Goal: Communication & Community: Ask a question

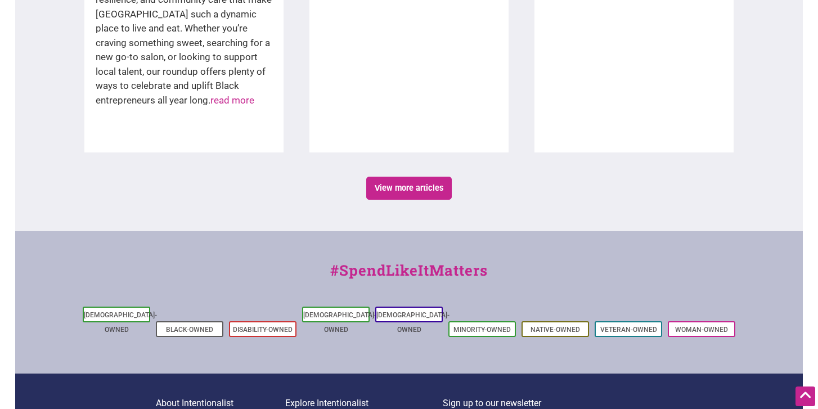
scroll to position [2078, 0]
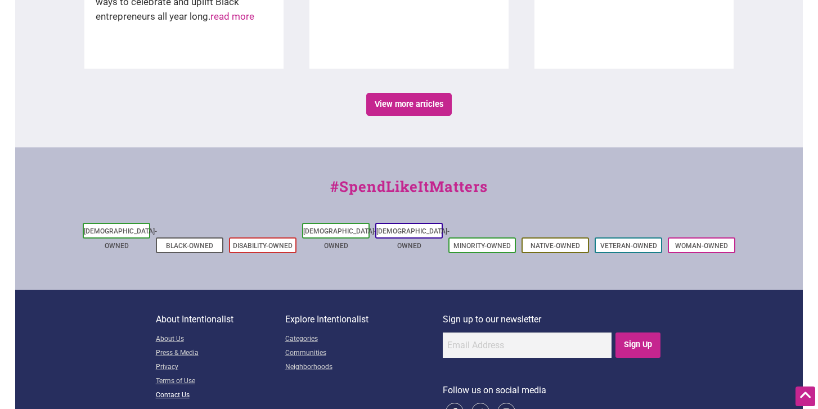
click at [180, 389] on link "Contact Us" at bounding box center [220, 396] width 129 height 14
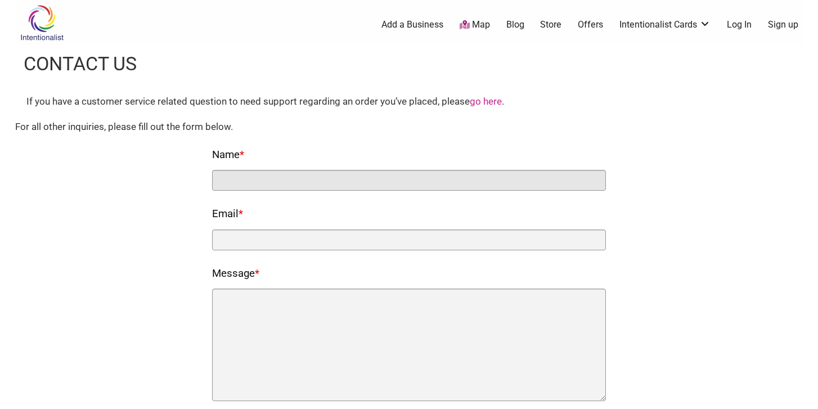
click at [300, 182] on input "Name *" at bounding box center [409, 180] width 394 height 21
type input "[PERSON_NAME]"
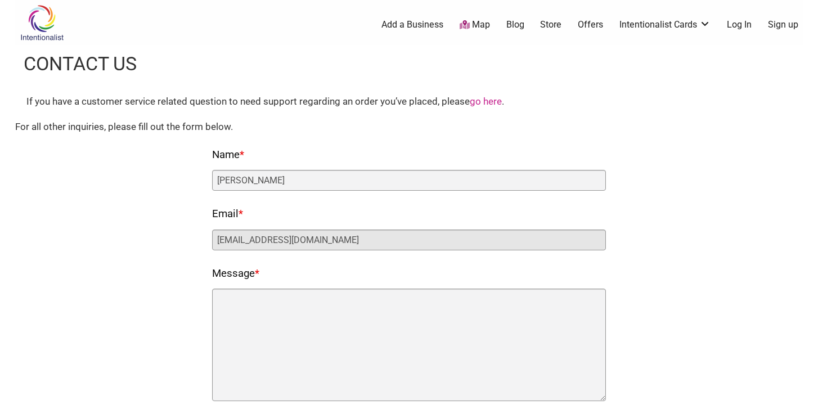
type input "[EMAIL_ADDRESS][DOMAIN_NAME]"
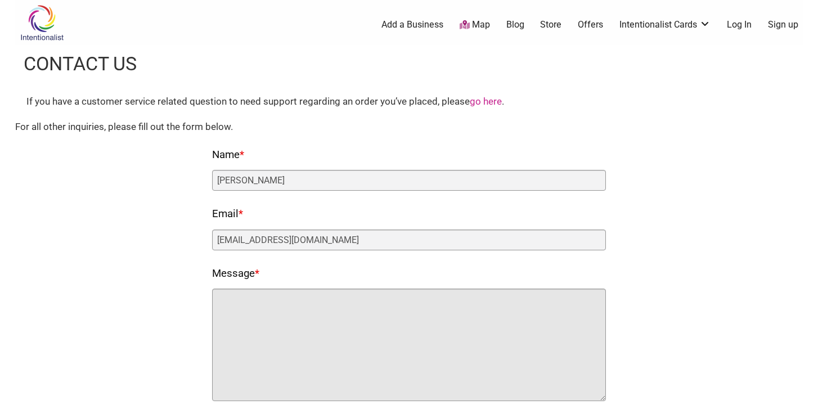
click at [285, 310] on textarea "Message *" at bounding box center [409, 344] width 394 height 112
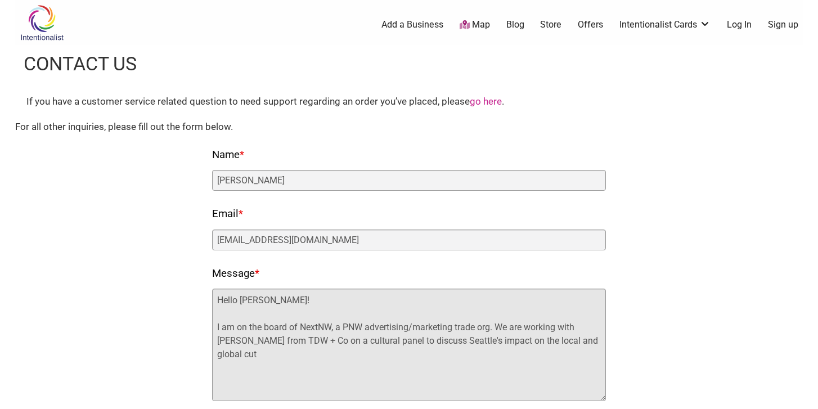
drag, startPoint x: 502, startPoint y: 341, endPoint x: 595, endPoint y: 337, distance: 92.9
click at [595, 337] on textarea "Hello [PERSON_NAME]! I am on the board of NextNW, a PNW advertising/marketing t…" at bounding box center [409, 344] width 394 height 112
click at [502, 340] on textarea "Hello Laura! I am on the board of NextNW, a PNW advertising/marketing trade org…" at bounding box center [409, 344] width 394 height 112
click at [503, 341] on textarea "Hello Laura! I am on the board of NextNW, a PNW advertising/marketing trade org…" at bounding box center [409, 344] width 394 height 112
click at [380, 354] on textarea "Hello Laura! I am on the board of NextNW, a PNW advertising/marketing trade org…" at bounding box center [409, 344] width 394 height 112
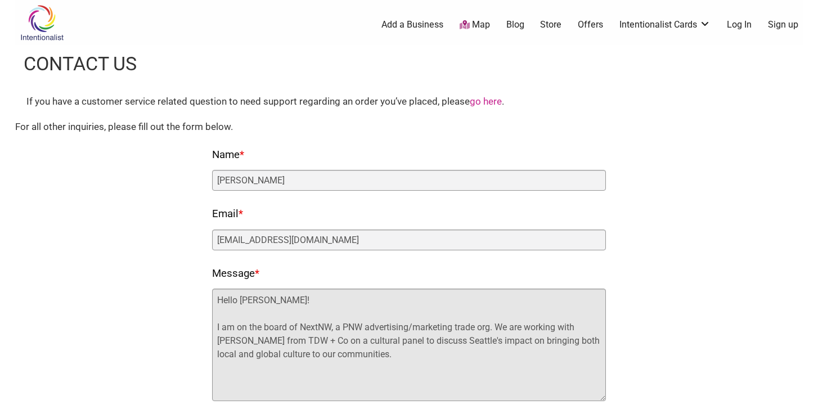
drag, startPoint x: 502, startPoint y: 341, endPoint x: 556, endPoint y: 338, distance: 53.5
click at [556, 339] on textarea "Hello Laura! I am on the board of NextNW, a PNW advertising/marketing trade org…" at bounding box center [409, 344] width 394 height 112
drag, startPoint x: 302, startPoint y: 354, endPoint x: 215, endPoint y: 349, distance: 87.8
click at [215, 349] on textarea "Hello Laura! I am on the board of NextNW, a PNW advertising/marketing trade org…" at bounding box center [409, 344] width 394 height 112
click at [503, 353] on textarea "Hello Laura! I am on the board of NextNW, a PNW advertising/marketing trade org…" at bounding box center [409, 344] width 394 height 112
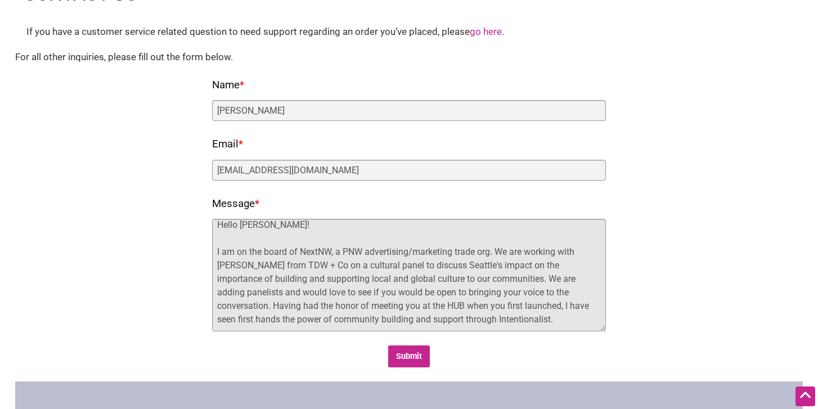
scroll to position [26, 0]
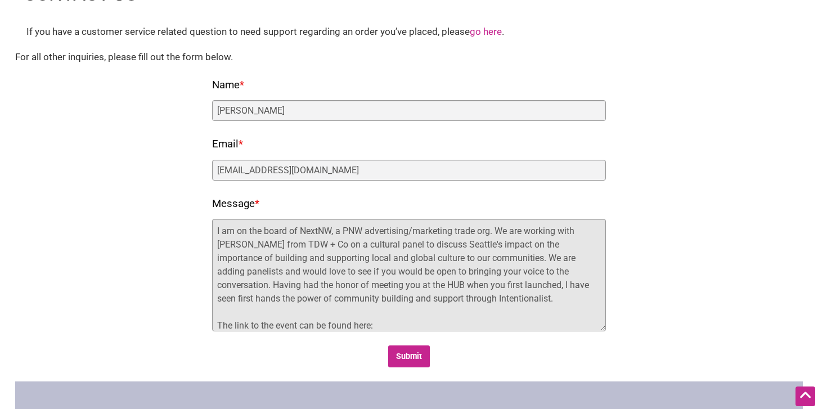
paste textarea "https://nextnw.org/event/seattle-panel-discussion-innovation-and-culture-drivin…"
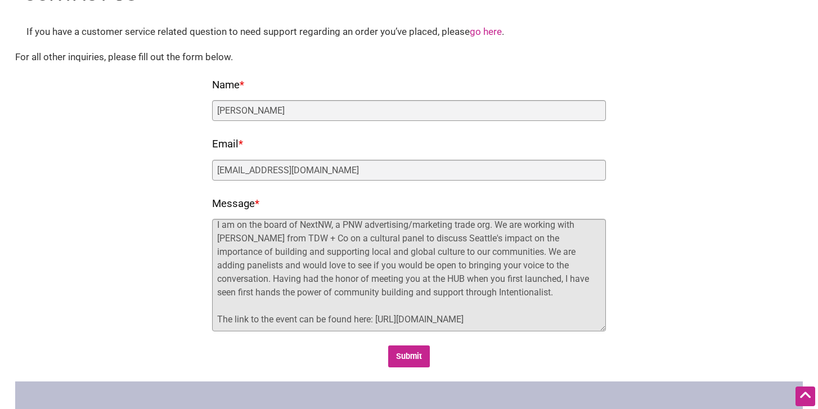
scroll to position [67, 0]
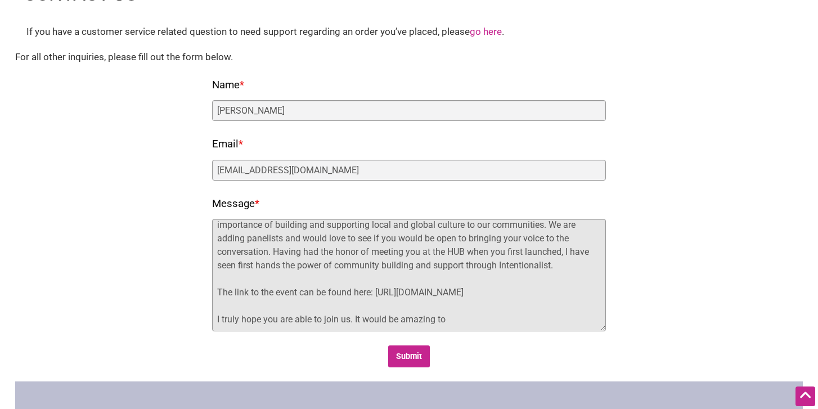
drag, startPoint x: 336, startPoint y: 246, endPoint x: 214, endPoint y: 244, distance: 121.5
click at [214, 245] on textarea "Hello Laura! I am on the board of NextNW, a PNW advertising/marketing trade org…" at bounding box center [409, 275] width 394 height 112
click at [454, 323] on textarea "Hello Laura! I am on the board of NextNW, a PNW advertising/marketing trade org…" at bounding box center [409, 275] width 394 height 112
drag, startPoint x: 354, startPoint y: 326, endPoint x: 202, endPoint y: 319, distance: 152.5
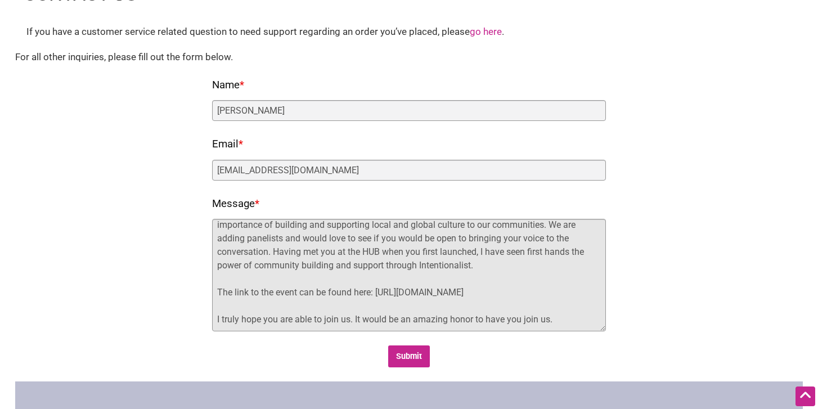
click at [201, 319] on div "Fields marked with an * are required Name * Simone Davis Email * simonedavis@mi…" at bounding box center [408, 222] width 765 height 292
click at [433, 318] on textarea "Hello Laura! I am on the board of NextNW, a PNW advertising/marketing trade org…" at bounding box center [409, 275] width 394 height 112
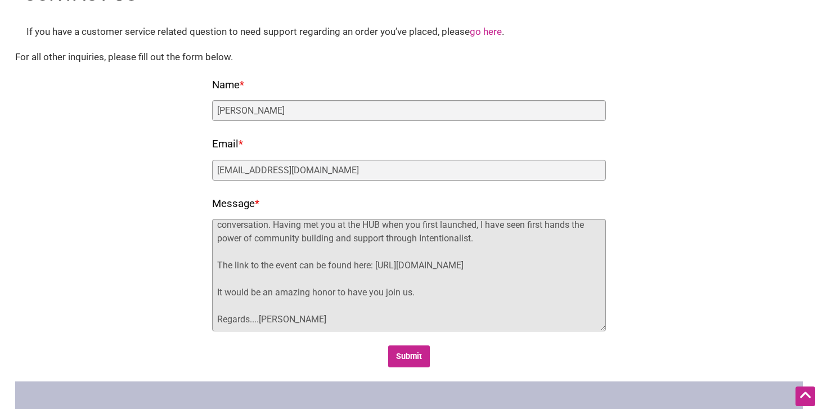
click at [259, 320] on textarea "Hello Laura! I am on the board of NextNW, a PNW advertising/marketing trade org…" at bounding box center [409, 275] width 394 height 112
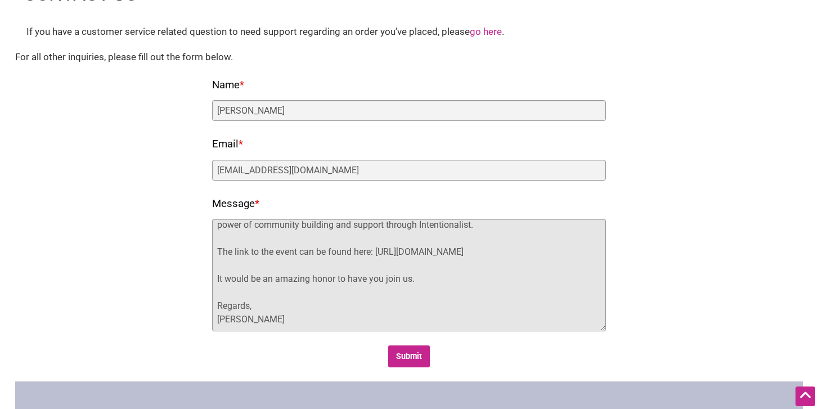
scroll to position [107, 0]
click at [255, 325] on textarea "Hello Laura! I am on the board of NextNW, a PNW advertising/marketing trade org…" at bounding box center [409, 275] width 394 height 112
click at [428, 283] on textarea "Hello Laura! I am on the board of NextNW, a PNW advertising/marketing trade org…" at bounding box center [409, 275] width 394 height 112
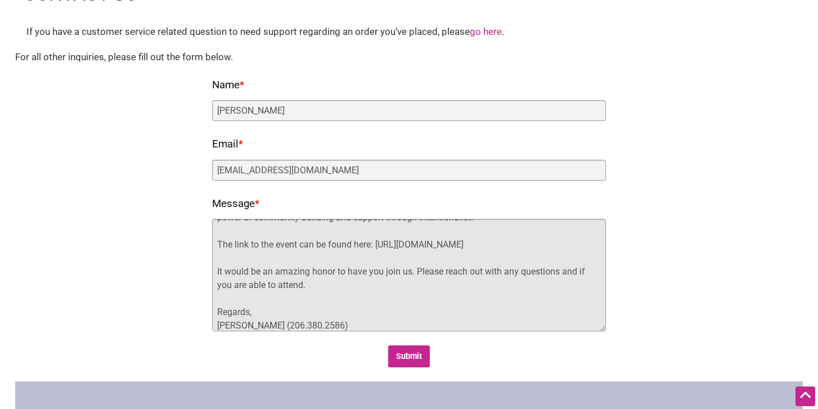
scroll to position [127, 0]
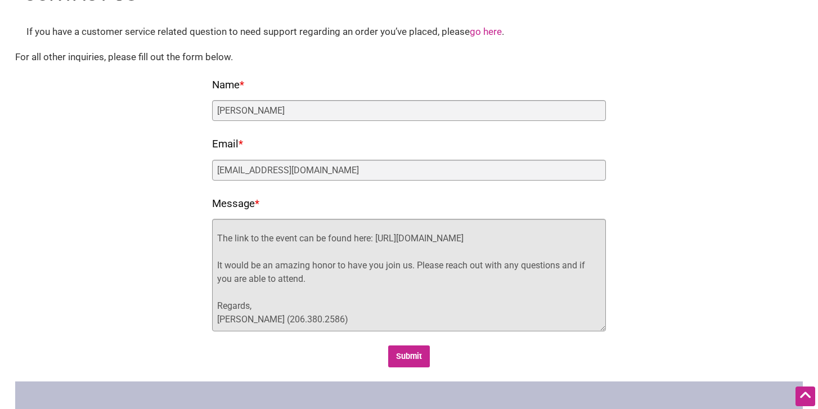
click at [250, 306] on textarea "Hello Laura! I am on the board of NextNW, a PNW advertising/marketing trade org…" at bounding box center [409, 275] width 394 height 112
click at [349, 287] on textarea "Hello Laura! I am on the board of NextNW, a PNW advertising/marketing trade org…" at bounding box center [409, 275] width 394 height 112
click at [347, 283] on textarea "Hello Laura! I am on the board of NextNW, a PNW advertising/marketing trade org…" at bounding box center [409, 275] width 394 height 112
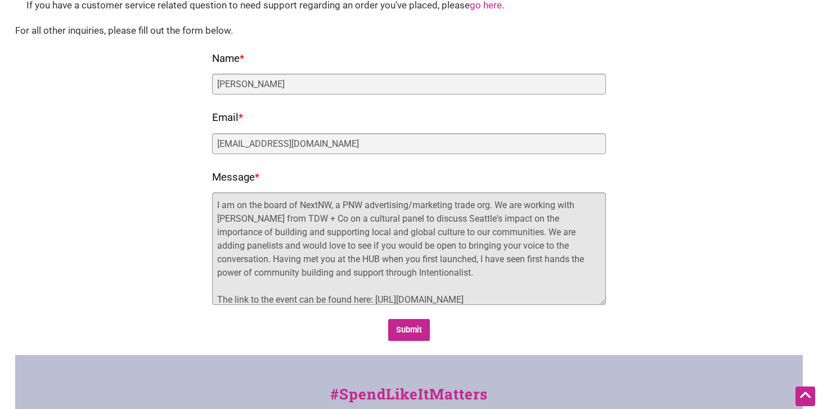
scroll to position [31, 0]
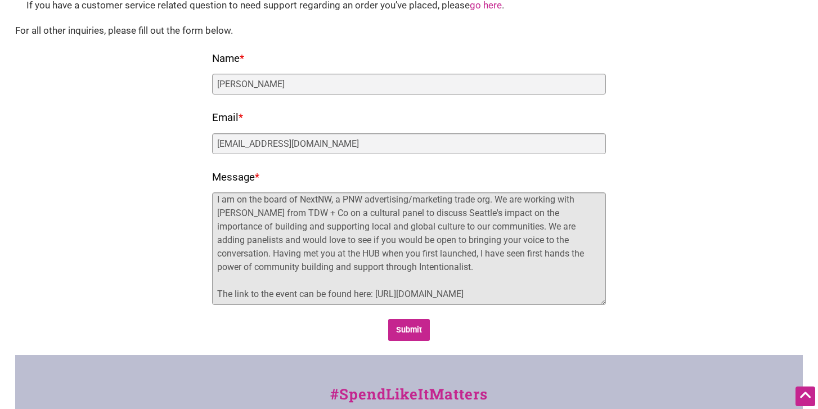
drag, startPoint x: 492, startPoint y: 214, endPoint x: 512, endPoint y: 207, distance: 20.6
click at [512, 209] on textarea "Hello Laura! I am on the board of NextNW, a PNW advertising/marketing trade org…" at bounding box center [409, 248] width 394 height 112
click at [513, 211] on textarea "Hello Laura! I am on the board of NextNW, a PNW advertising/marketing trade org…" at bounding box center [409, 248] width 394 height 112
drag, startPoint x: 502, startPoint y: 215, endPoint x: 575, endPoint y: 212, distance: 73.7
click at [576, 213] on textarea "Hello Laura! I am on the board of NextNW, a PNW advertising/marketing trade org…" at bounding box center [409, 248] width 394 height 112
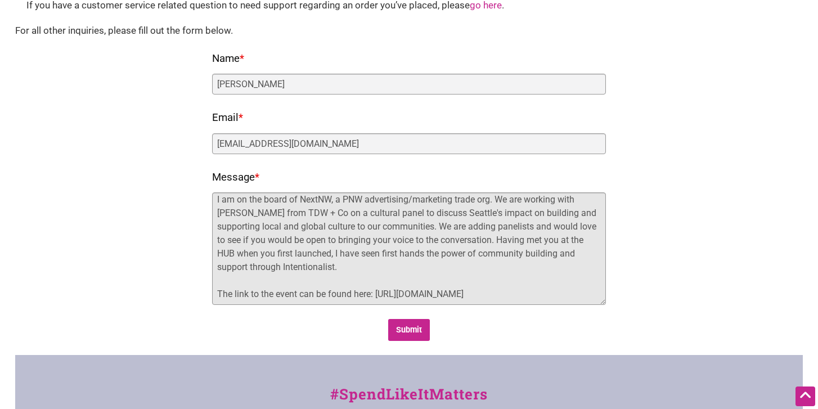
click at [287, 264] on textarea "Hello Laura! I am on the board of NextNW, a PNW advertising/marketing trade org…" at bounding box center [409, 248] width 394 height 112
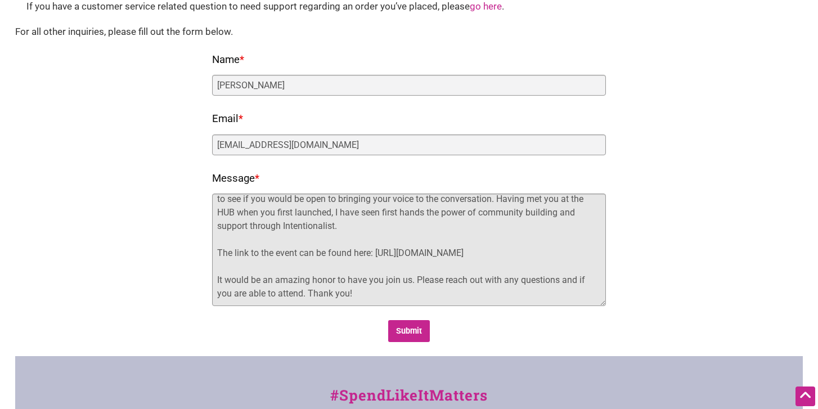
scroll to position [71, 0]
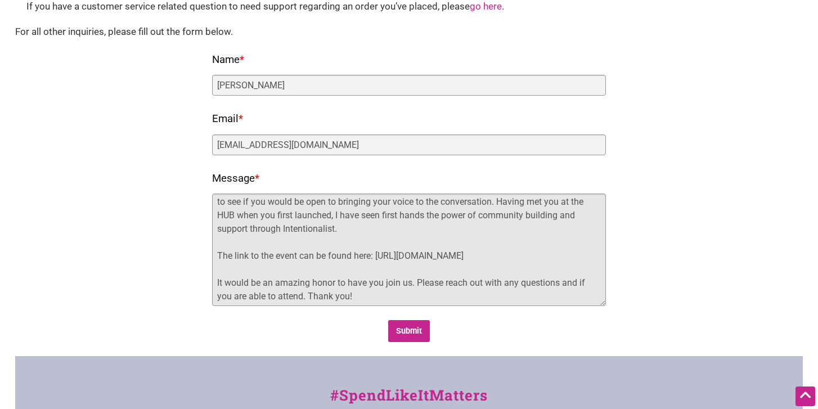
click at [380, 218] on textarea "Hello Laura! I am on the board of NextNW, a PNW advertising/marketing trade org…" at bounding box center [409, 249] width 394 height 112
click at [301, 229] on textarea "Hello Laura! I am on the board of NextNW, a PNW advertising/marketing trade org…" at bounding box center [409, 249] width 394 height 112
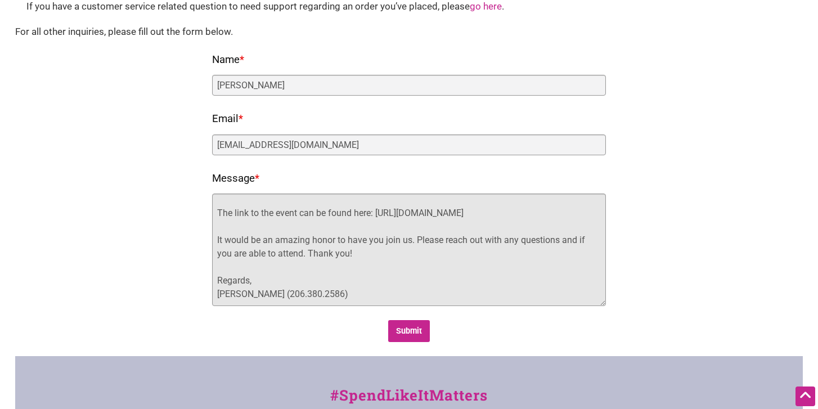
scroll to position [127, 0]
type textarea "Hello Laura! I am on the board of NextNW, a PNW advertising/marketing trade org…"
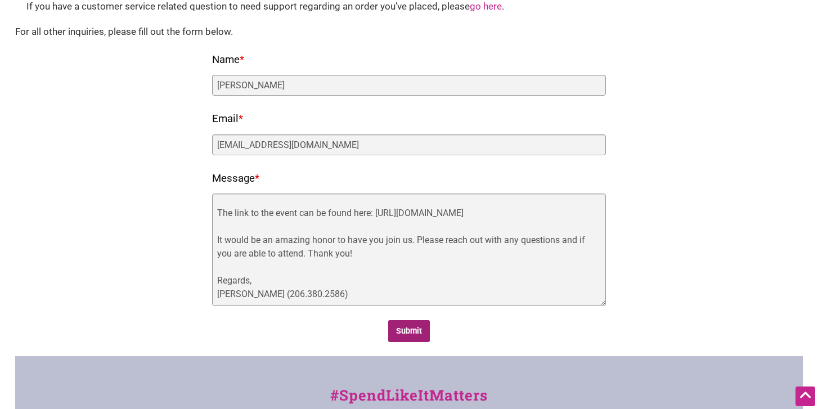
click at [406, 328] on input "Submit" at bounding box center [409, 331] width 42 height 22
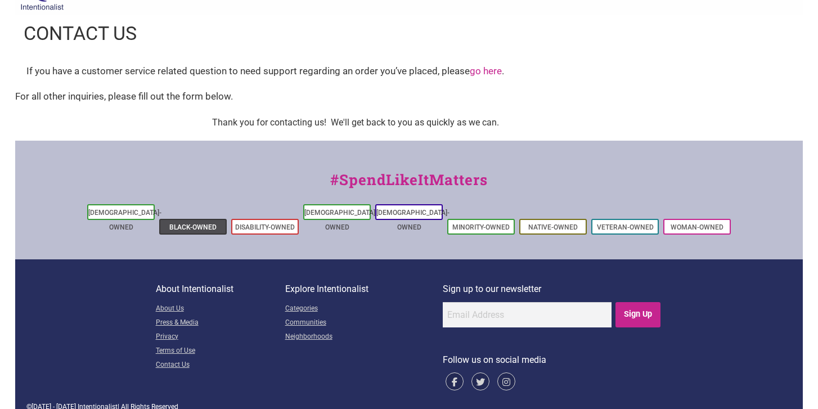
click at [212, 223] on link "Black-Owned" at bounding box center [192, 227] width 47 height 8
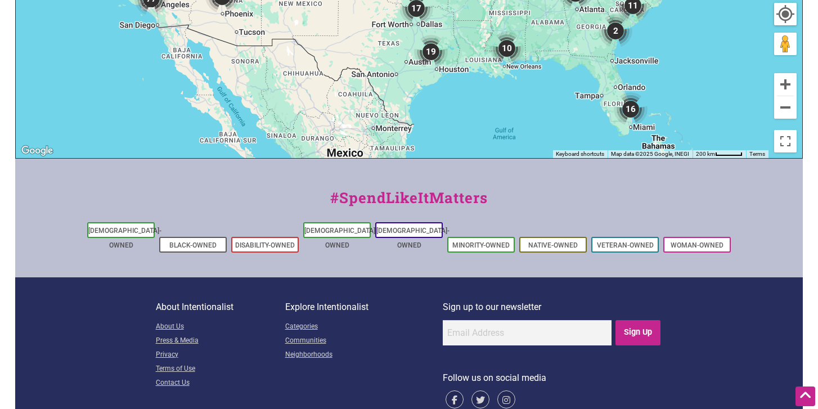
scroll to position [573, 0]
